Goal: Task Accomplishment & Management: Use online tool/utility

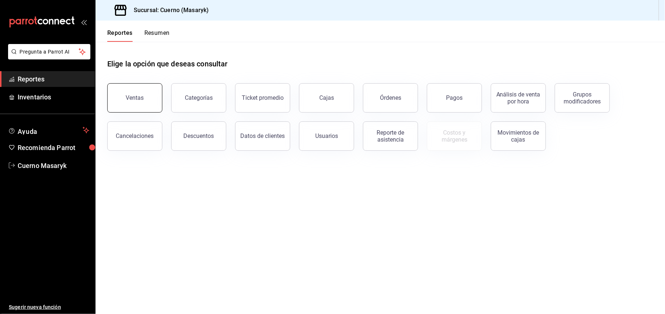
click at [119, 89] on button "Ventas" at bounding box center [134, 97] width 55 height 29
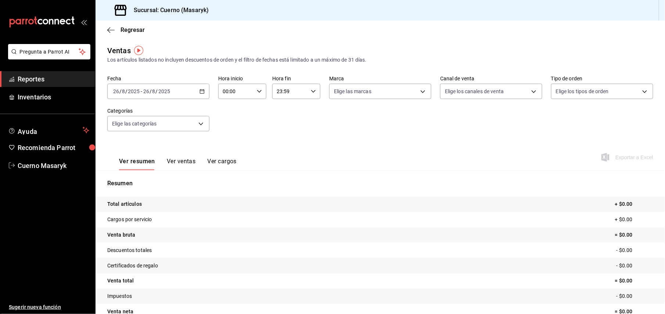
click at [201, 96] on div "2025-08-26 26 / 8 / 2025 - 2025-08-26 26 / 8 / 2025" at bounding box center [158, 91] width 102 height 15
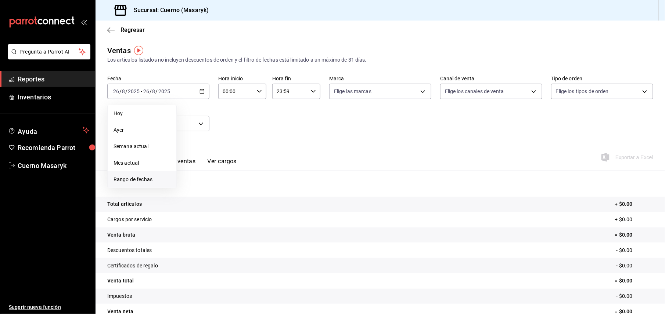
click at [147, 184] on li "Rango de fechas" at bounding box center [142, 180] width 69 height 17
click at [190, 204] on abbr "25" at bounding box center [192, 204] width 5 height 5
click at [201, 204] on button "26" at bounding box center [204, 204] width 13 height 13
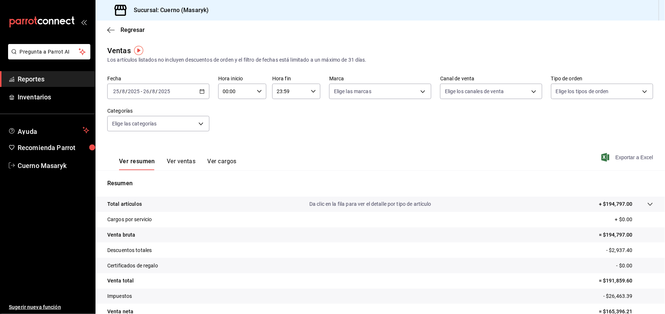
click at [622, 162] on span "Exportar a Excel" at bounding box center [628, 157] width 50 height 9
